Goal: Register for event/course

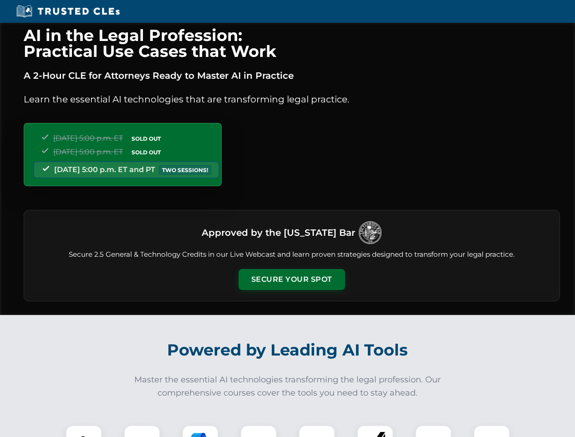
click at [291, 279] on button "Secure Your Spot" at bounding box center [291, 279] width 106 height 21
click at [84, 431] on img at bounding box center [84, 443] width 26 height 26
click at [142, 431] on div at bounding box center [142, 443] width 36 height 36
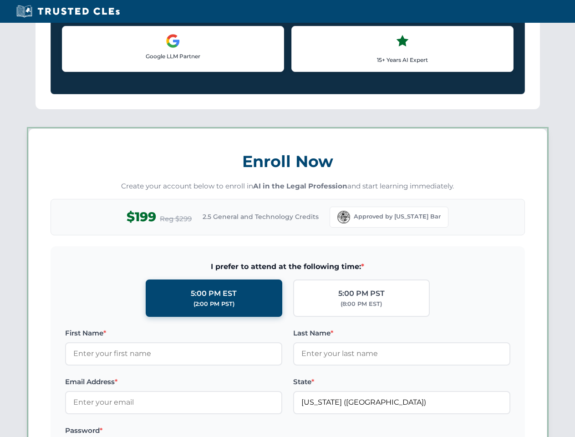
click at [258, 431] on label "Password *" at bounding box center [173, 430] width 217 height 11
